Goal: Task Accomplishment & Management: Complete application form

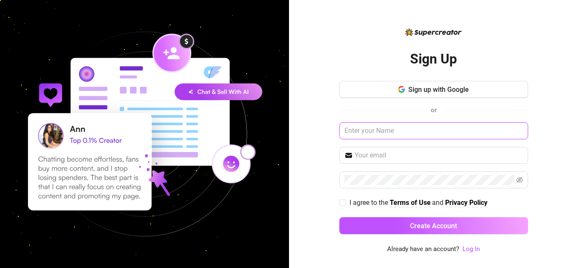
click at [425, 131] on input "text" at bounding box center [433, 130] width 189 height 17
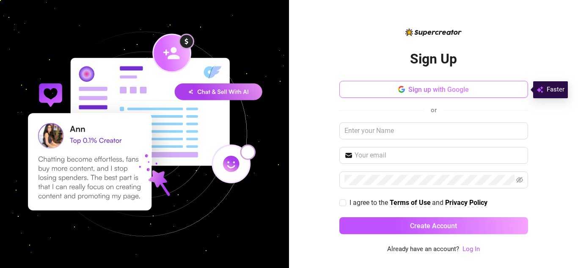
click at [493, 88] on button "Sign up with Google" at bounding box center [433, 89] width 189 height 17
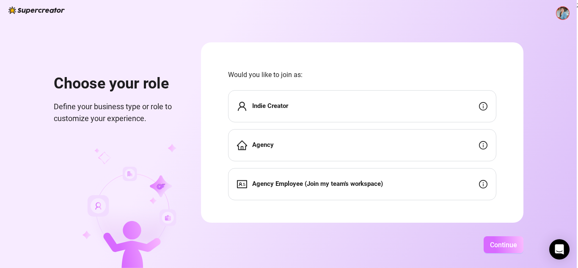
click at [501, 249] on button "Continue" at bounding box center [503, 244] width 40 height 17
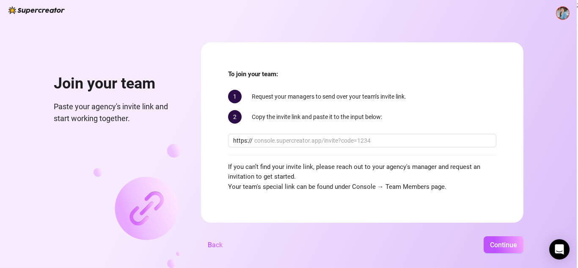
click at [562, 14] on img at bounding box center [562, 13] width 13 height 13
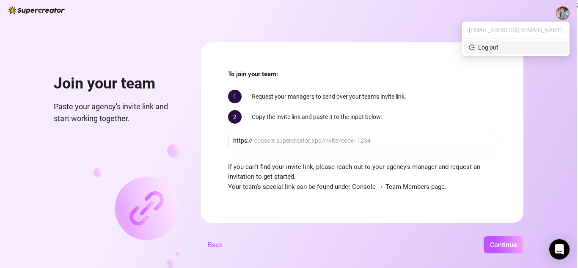
click at [516, 47] on span "Log out" at bounding box center [516, 47] width 94 height 9
